Goal: Find specific page/section: Find specific page/section

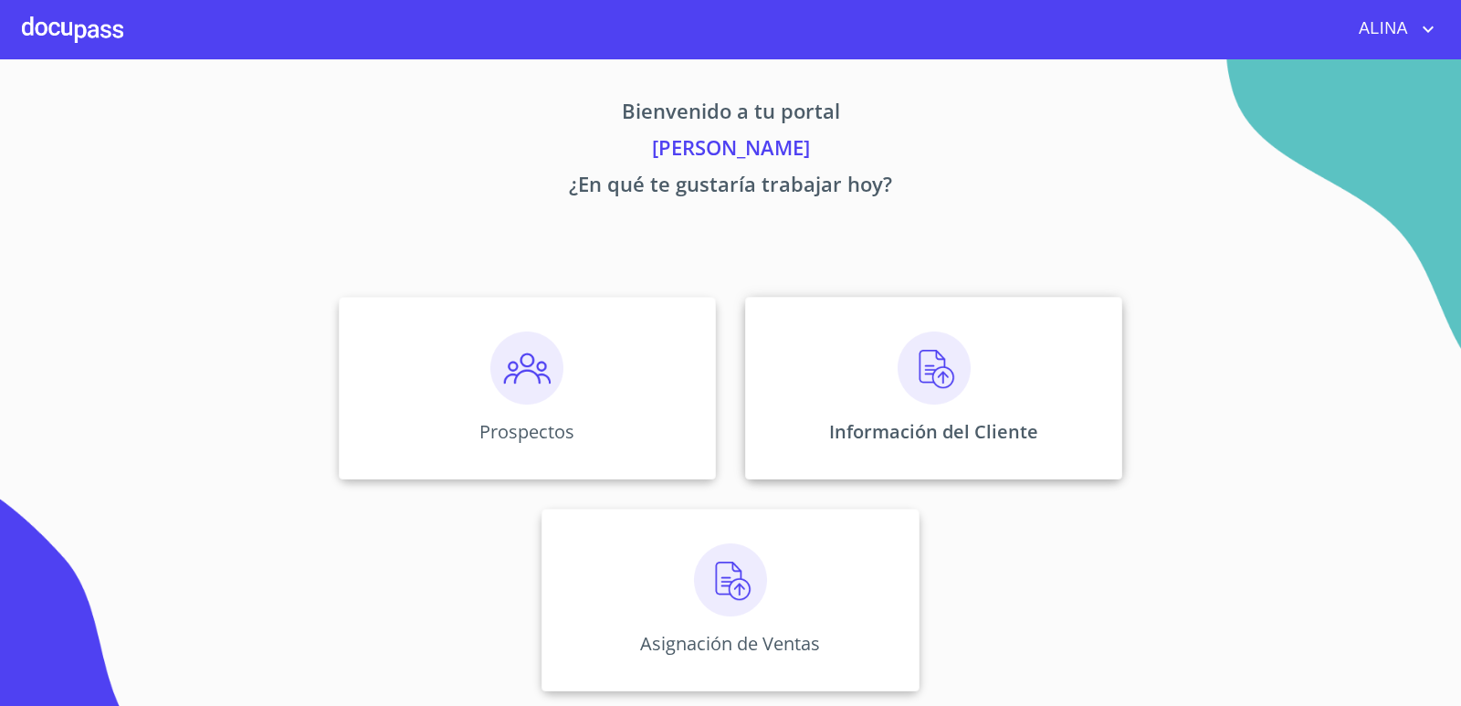
click at [846, 394] on div "Información del Cliente" at bounding box center [933, 388] width 377 height 183
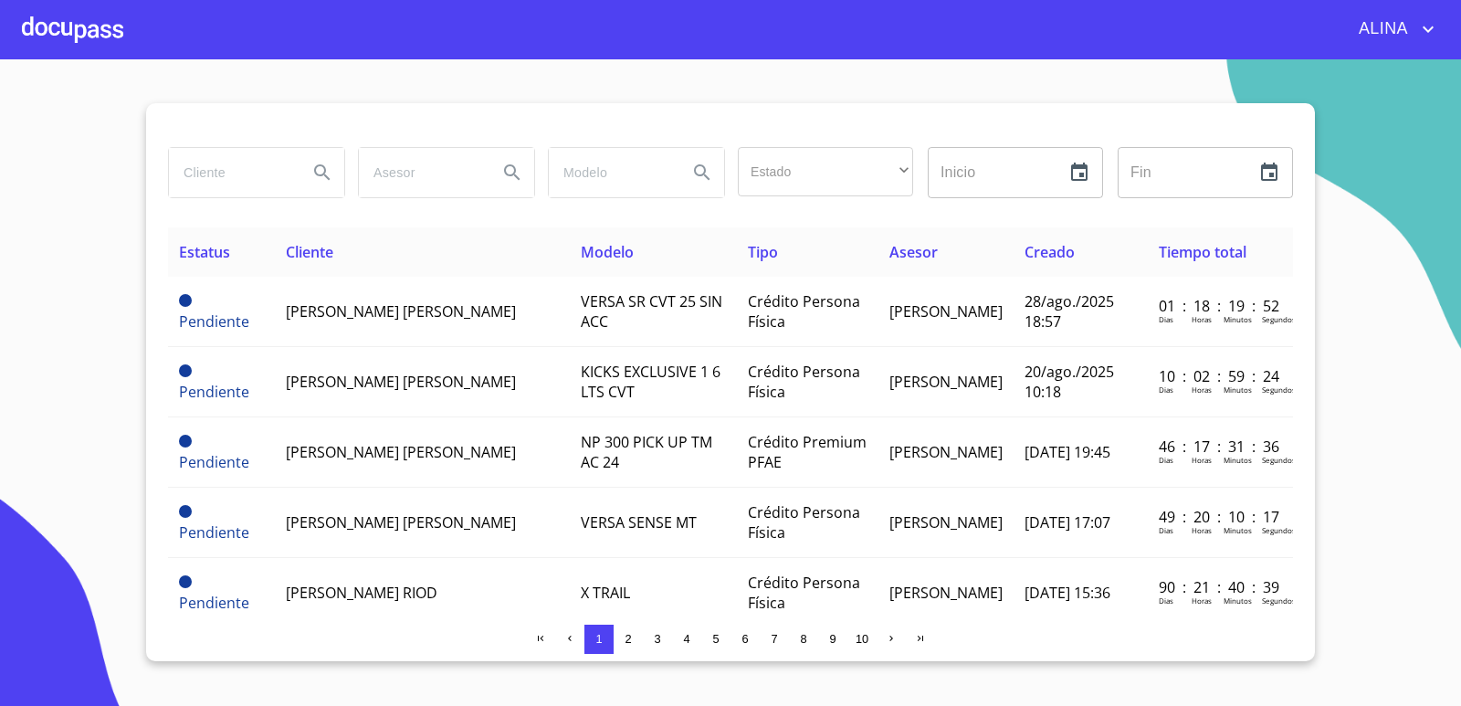
click at [224, 172] on input "search" at bounding box center [231, 172] width 124 height 49
type input "M"
type input "MANGUERAS METALICAS"
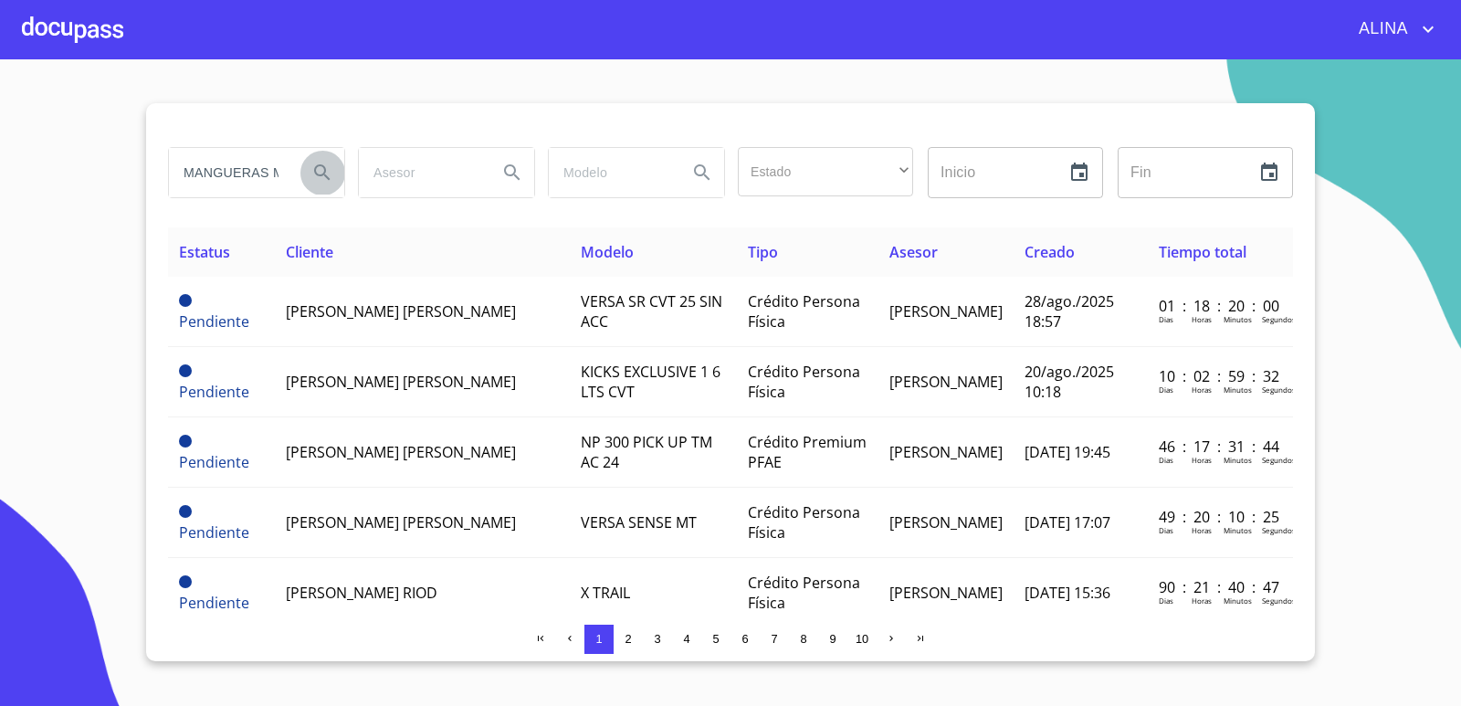
click at [321, 165] on icon "Search" at bounding box center [322, 172] width 16 height 16
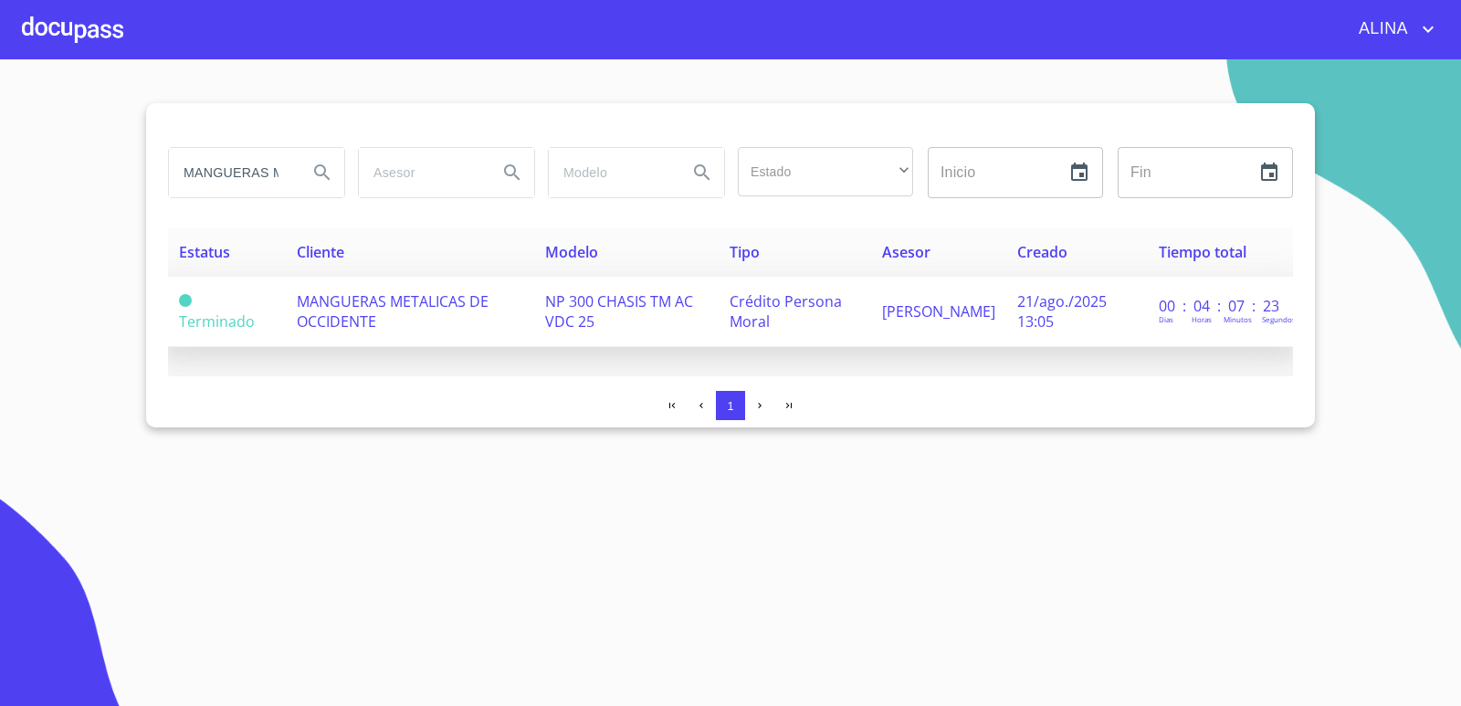
click at [350, 319] on span "MANGUERAS METALICAS DE OCCIDENTE" at bounding box center [393, 311] width 192 height 40
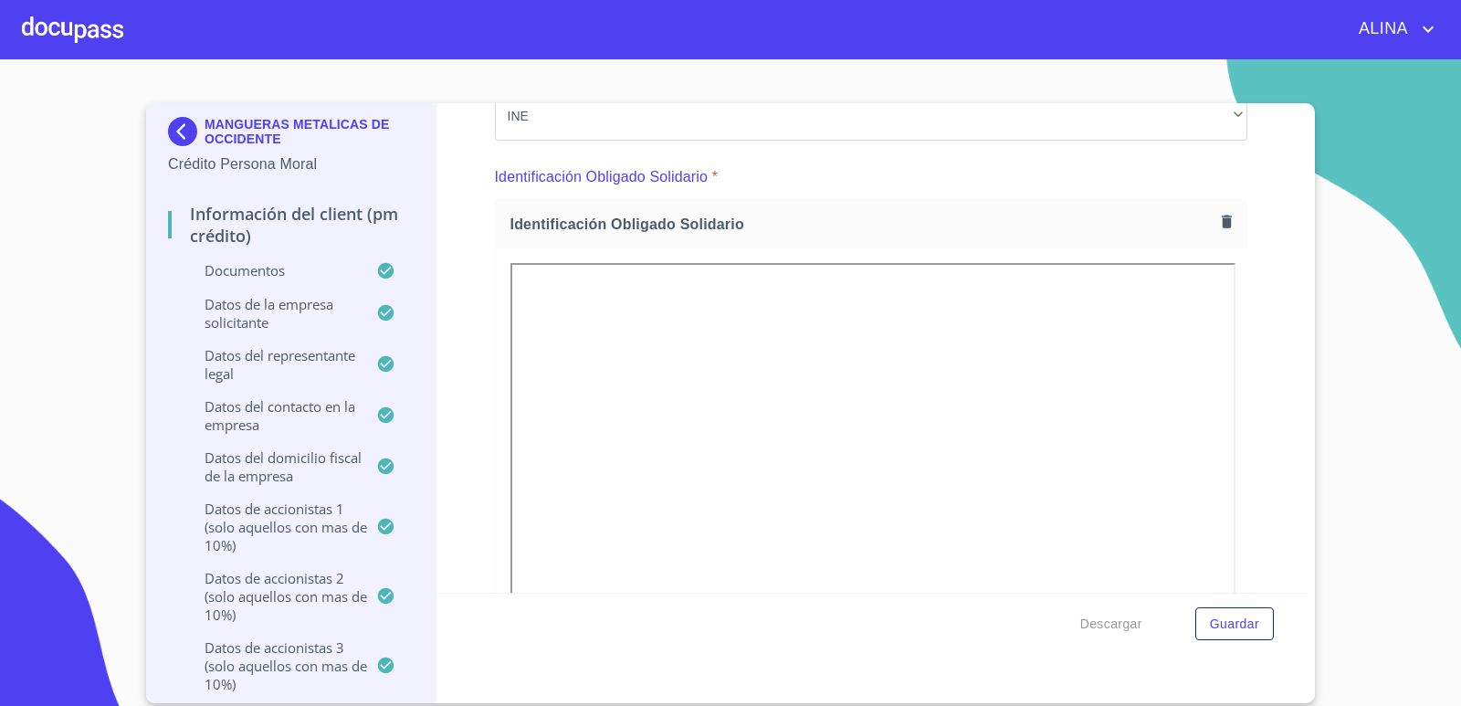
scroll to position [8178, 0]
